Goal: Task Accomplishment & Management: Manage account settings

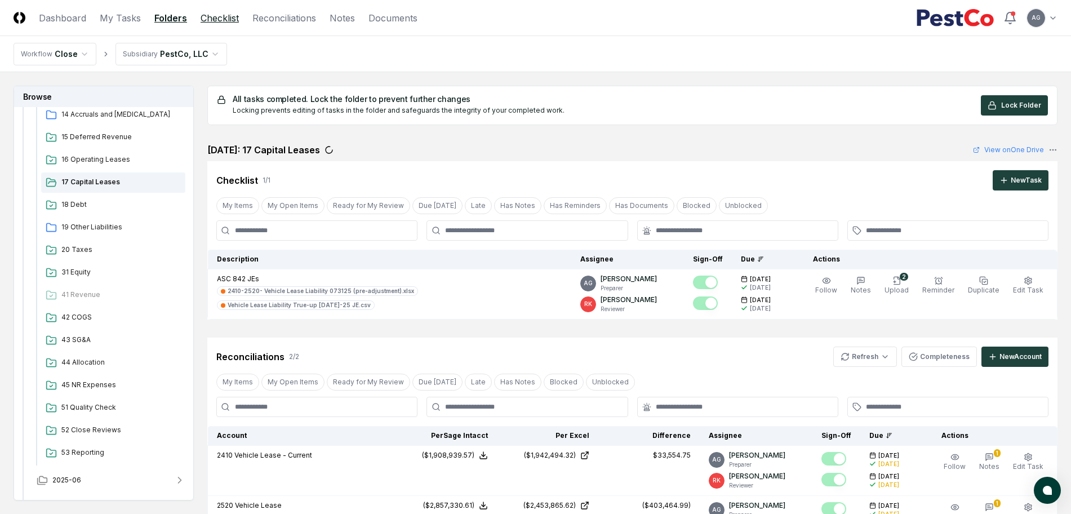
click at [217, 17] on link "Checklist" at bounding box center [220, 18] width 38 height 14
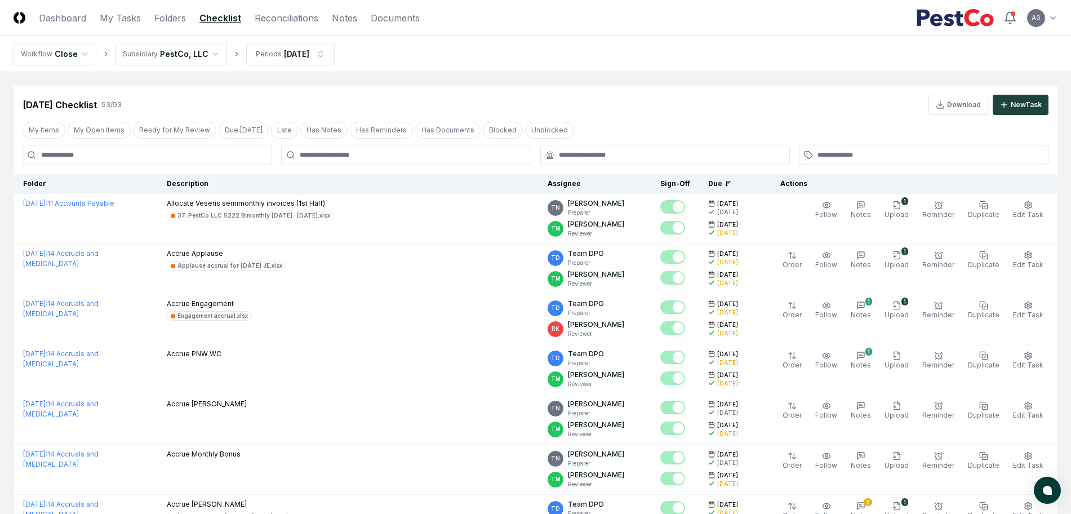
click at [348, 148] on div at bounding box center [406, 155] width 250 height 20
click at [349, 149] on div at bounding box center [406, 155] width 250 height 20
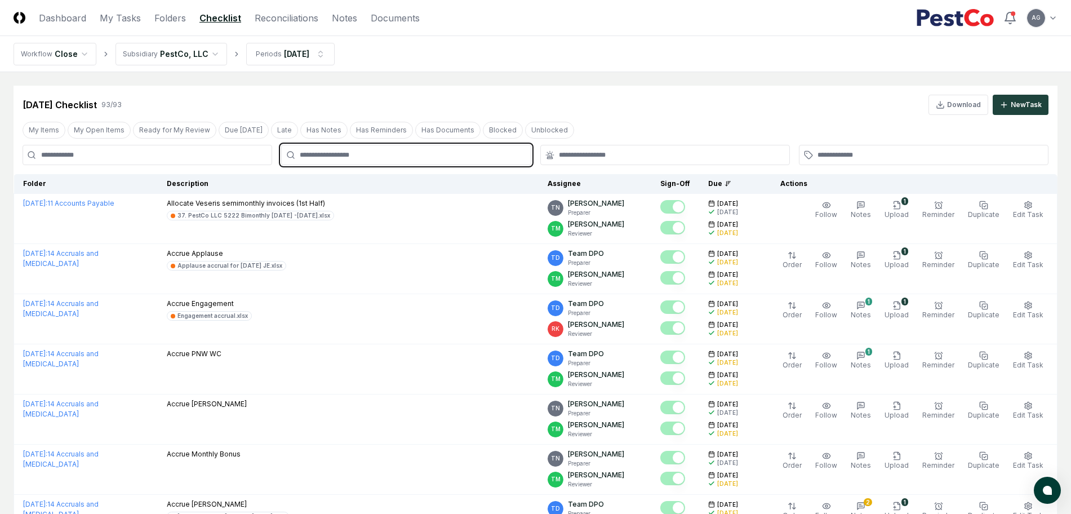
click at [349, 157] on input "text" at bounding box center [412, 155] width 224 height 10
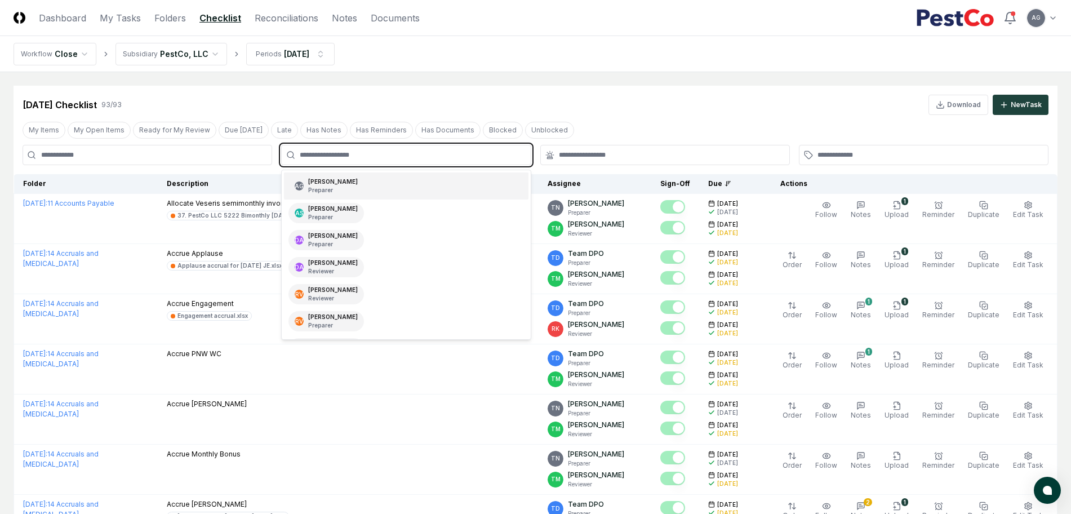
click at [364, 188] on div "AG Angelique Cotez Garcia Preparer" at bounding box center [325, 186] width 75 height 20
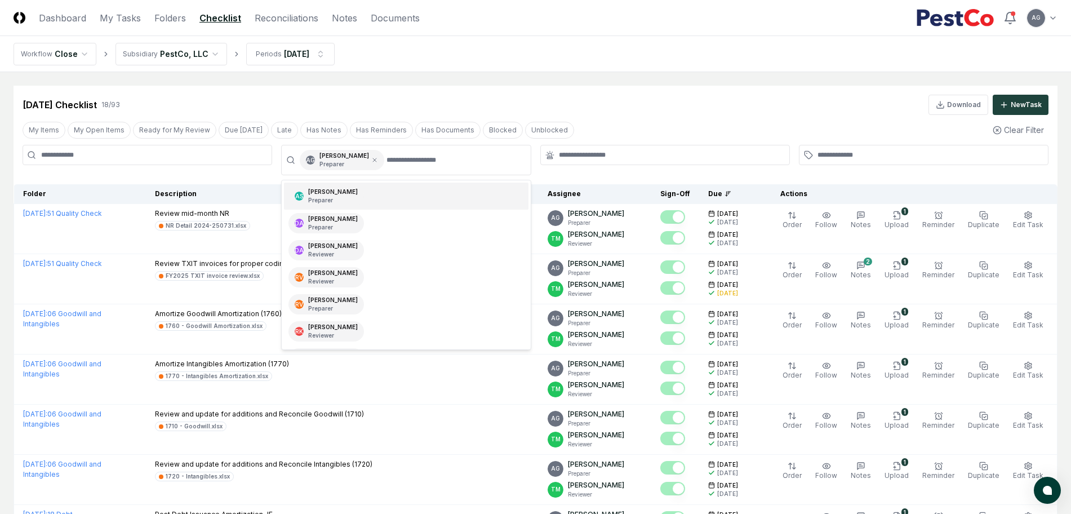
click at [624, 107] on div "Jul 2025 Checklist 18 / 93 Download New Task" at bounding box center [536, 105] width 1026 height 20
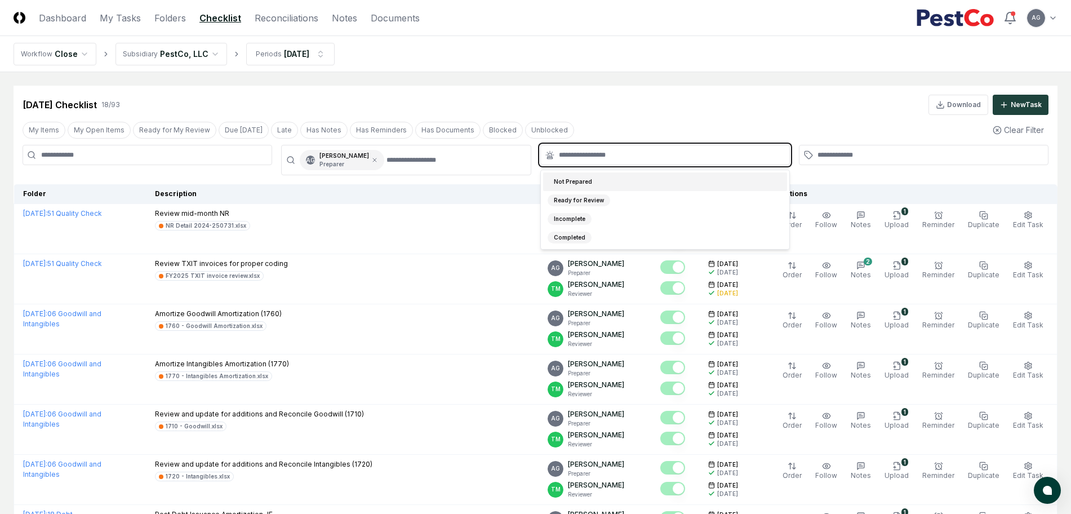
click at [630, 154] on input "text" at bounding box center [671, 155] width 224 height 10
click at [629, 180] on div "Not Prepared" at bounding box center [665, 181] width 244 height 19
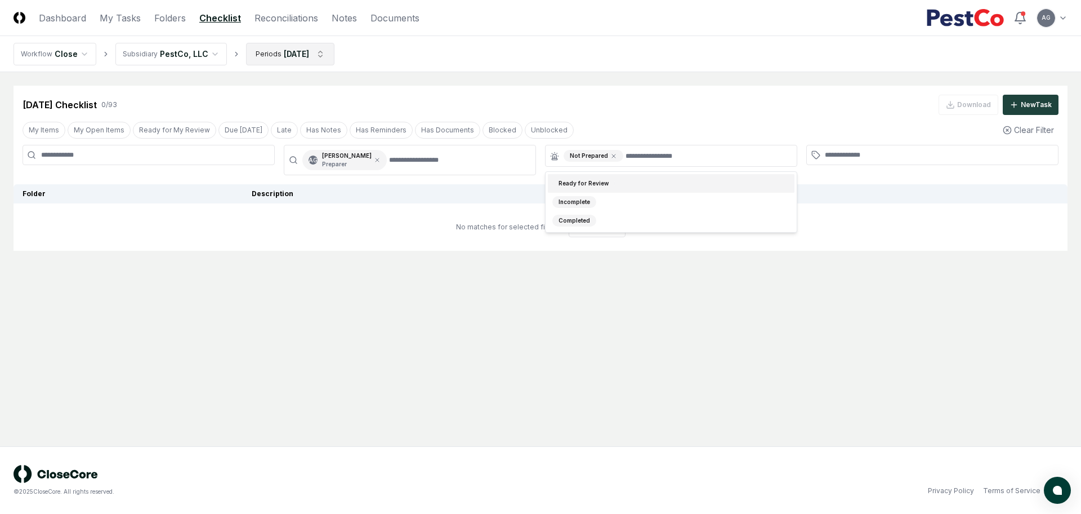
click at [310, 59] on html "CloseCore Dashboard My Tasks Folders Checklist Reconciliations Notes Documents …" at bounding box center [540, 257] width 1081 height 514
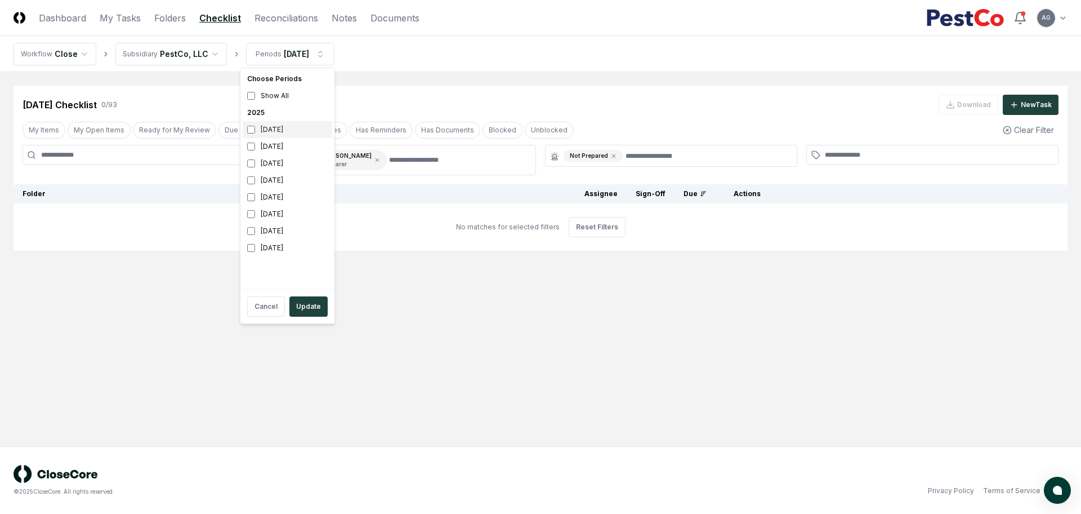
click at [259, 128] on div "August 2025" at bounding box center [288, 129] width 90 height 17
click at [259, 146] on div "July 2025" at bounding box center [288, 146] width 90 height 17
click at [318, 305] on button "Update" at bounding box center [308, 306] width 38 height 20
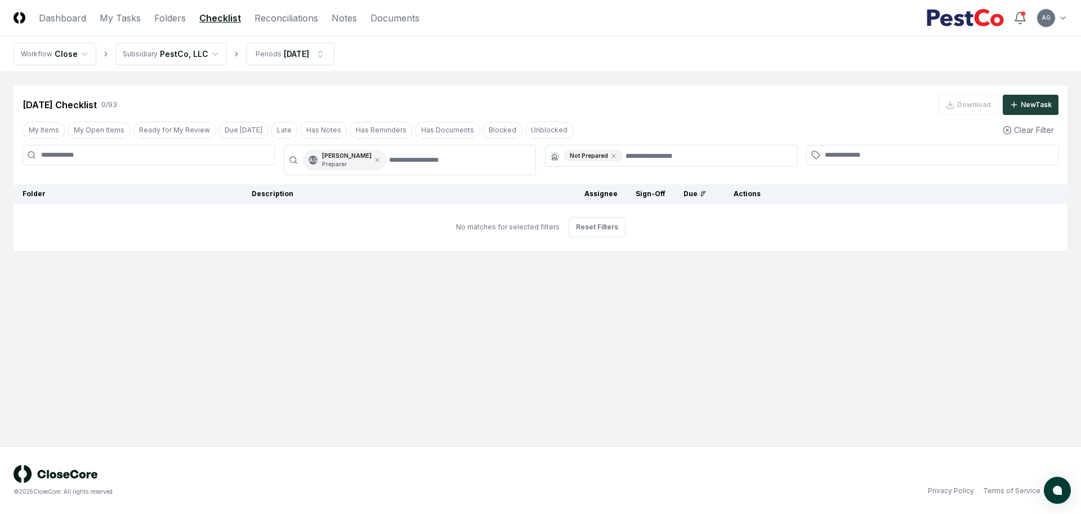
click at [598, 63] on nav "Workflow Close Subsidiary PestCo, LLC Periods Jul 2025" at bounding box center [540, 54] width 1081 height 36
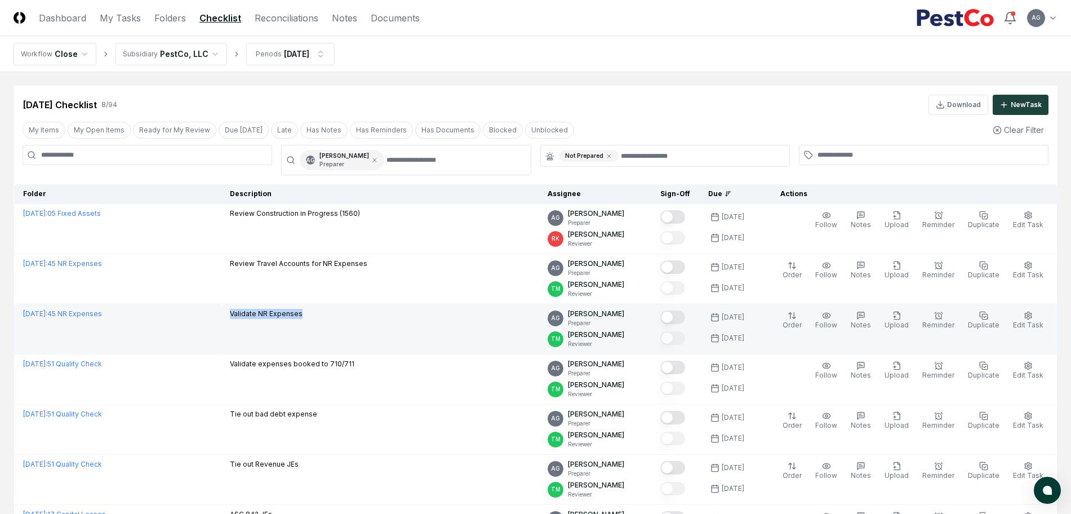
drag, startPoint x: 354, startPoint y: 316, endPoint x: 259, endPoint y: 323, distance: 96.0
click at [259, 323] on td "Validate NR Expenses" at bounding box center [380, 329] width 318 height 50
copy p "Validate NR Expenses"
